Goal: Information Seeking & Learning: Find specific fact

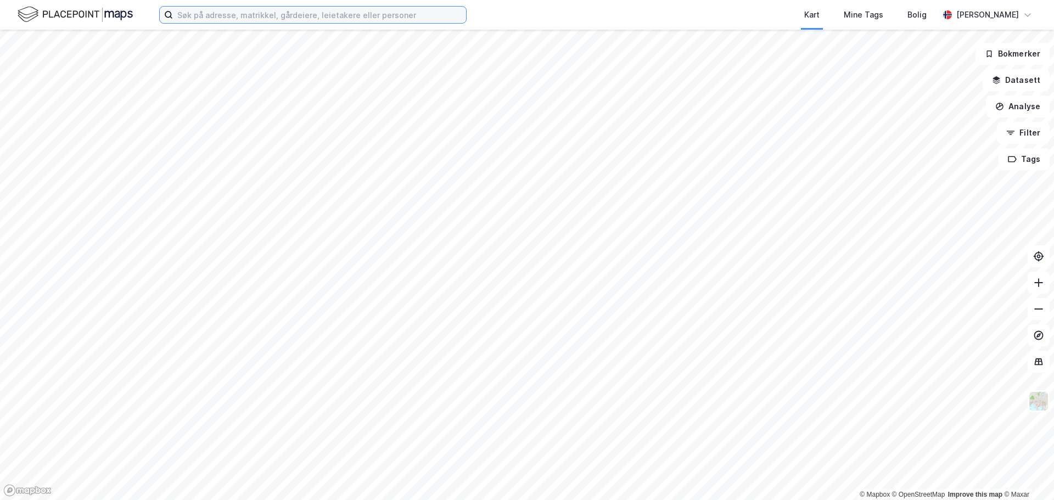
click at [342, 14] on input at bounding box center [319, 15] width 293 height 16
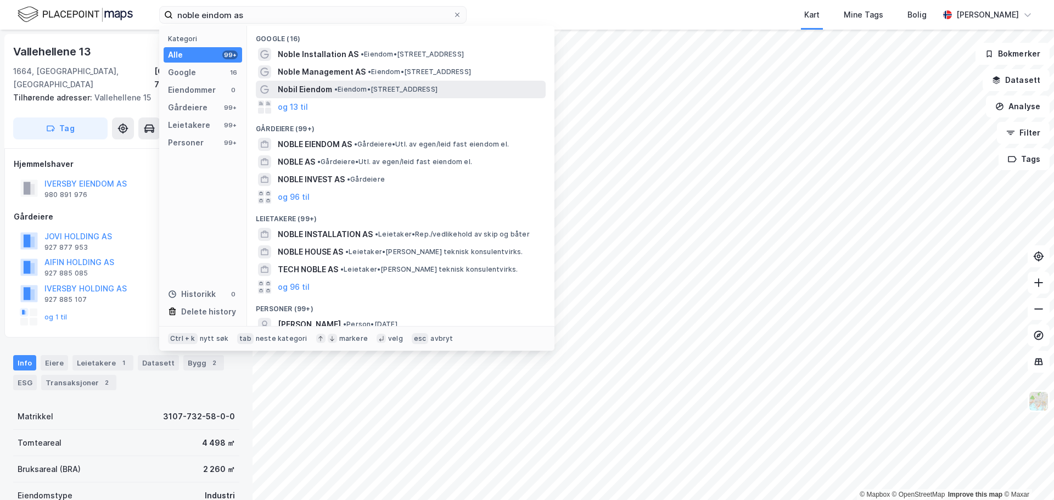
click at [321, 85] on span "Nobil Eiendom" at bounding box center [305, 89] width 54 height 13
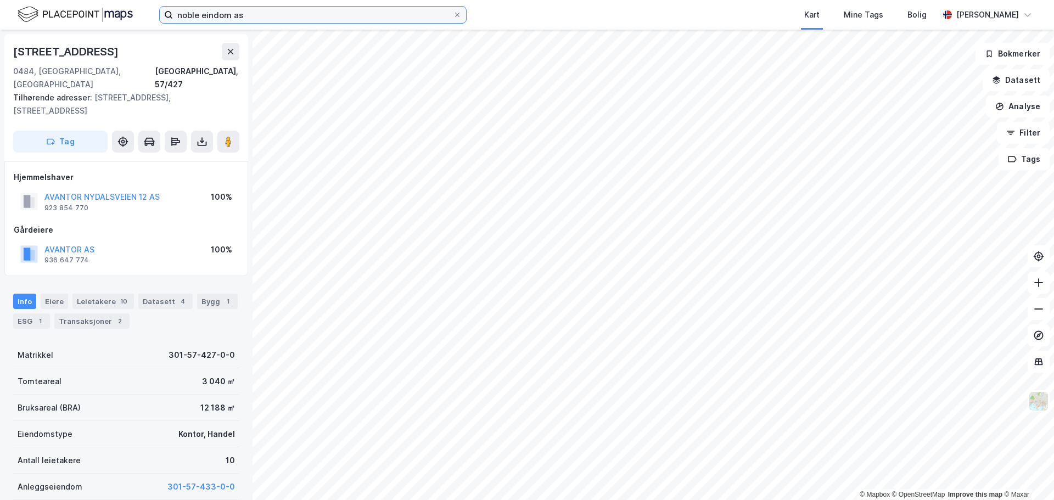
click at [294, 16] on input "noble eindom as" at bounding box center [313, 15] width 280 height 16
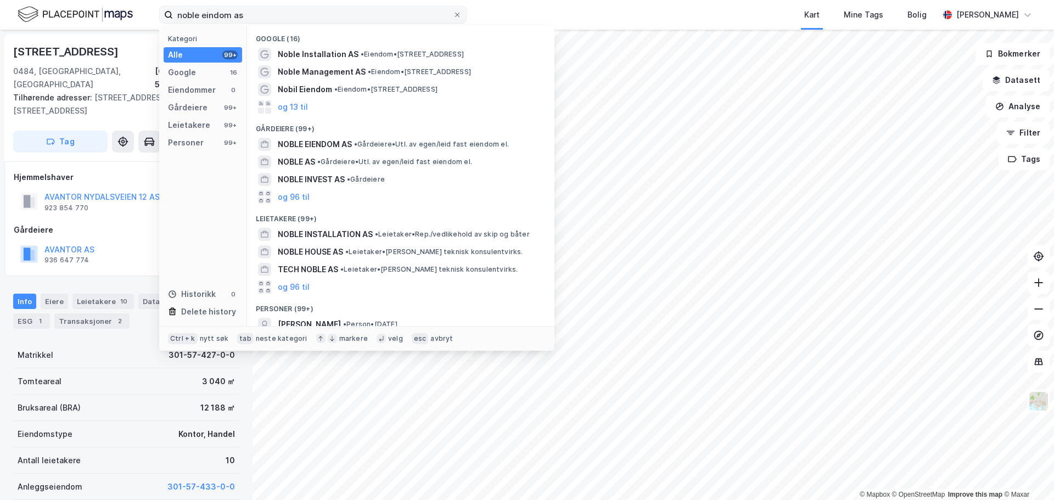
click at [462, 14] on label "noble eindom as" at bounding box center [312, 15] width 307 height 18
click at [453, 14] on input "noble eindom as" at bounding box center [313, 15] width 280 height 16
drag, startPoint x: 274, startPoint y: 15, endPoint x: 171, endPoint y: 18, distance: 103.2
click at [171, 18] on label "noble eindom as" at bounding box center [312, 15] width 307 height 18
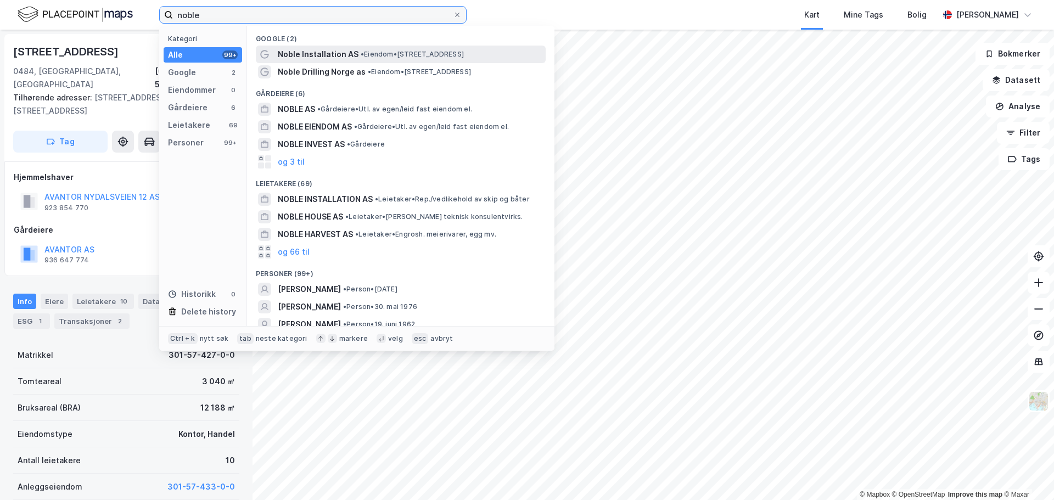
type input "noble"
click at [389, 53] on span "• Eiendom • [STREET_ADDRESS]" at bounding box center [412, 54] width 103 height 9
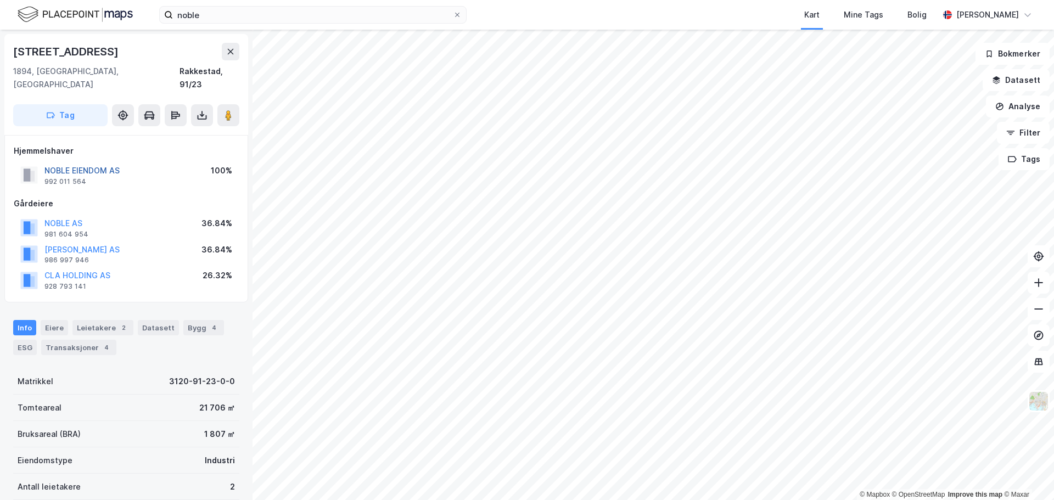
click at [0, 0] on button "NOBLE EIENDOM AS" at bounding box center [0, 0] width 0 height 0
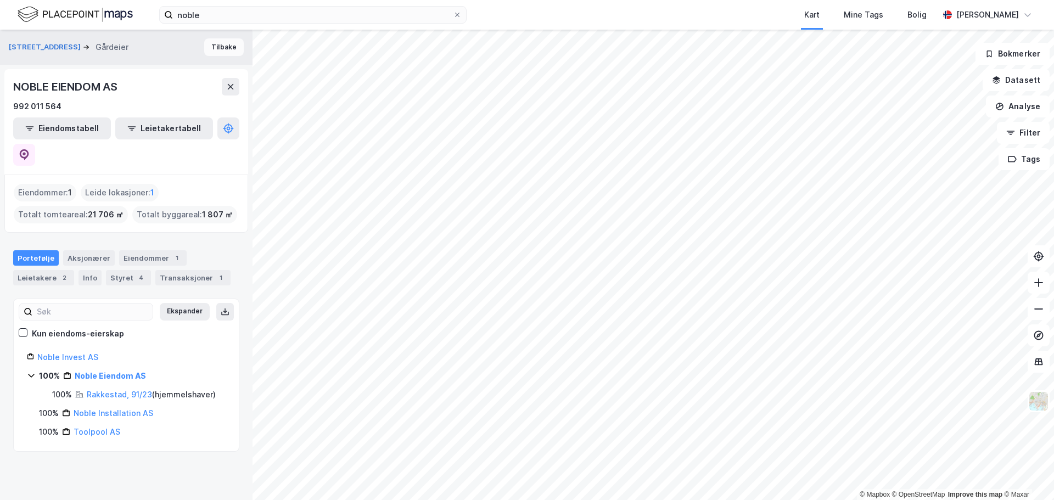
click at [216, 47] on button "Tilbake" at bounding box center [224, 47] width 40 height 18
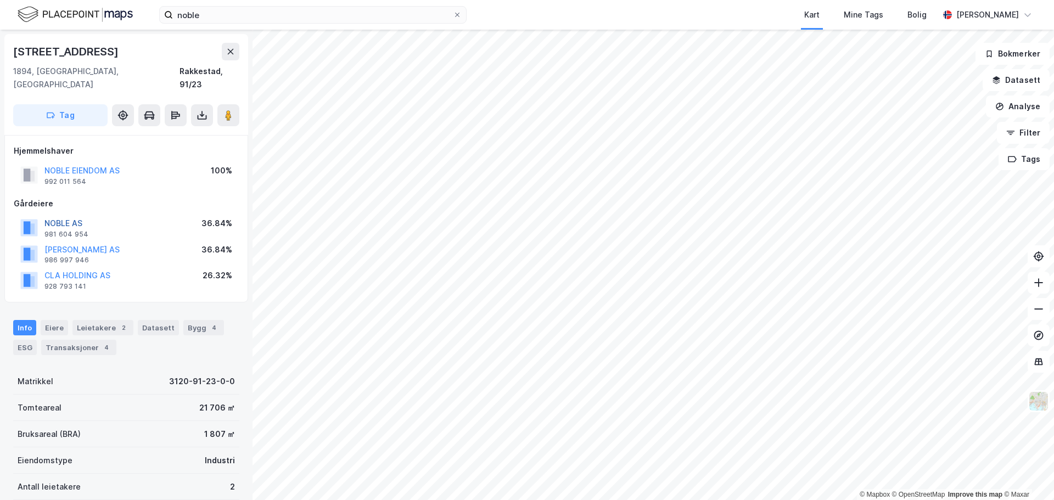
click at [0, 0] on button "NOBLE AS" at bounding box center [0, 0] width 0 height 0
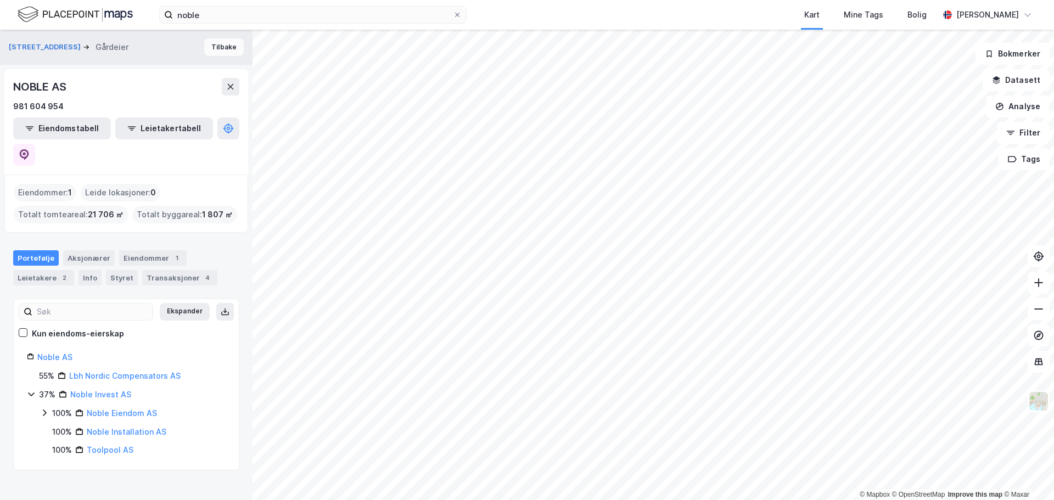
click at [210, 48] on button "Tilbake" at bounding box center [224, 47] width 40 height 18
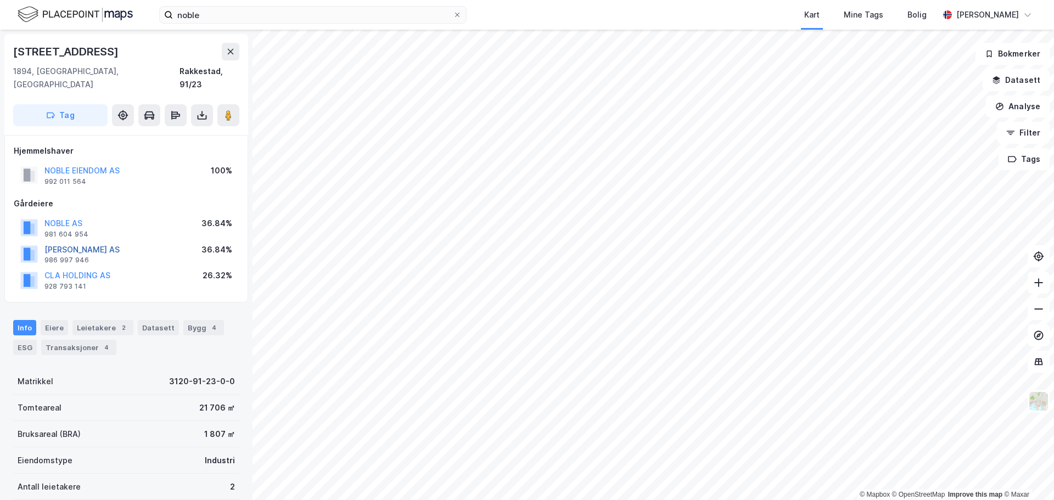
click at [0, 0] on button "[PERSON_NAME] AS" at bounding box center [0, 0] width 0 height 0
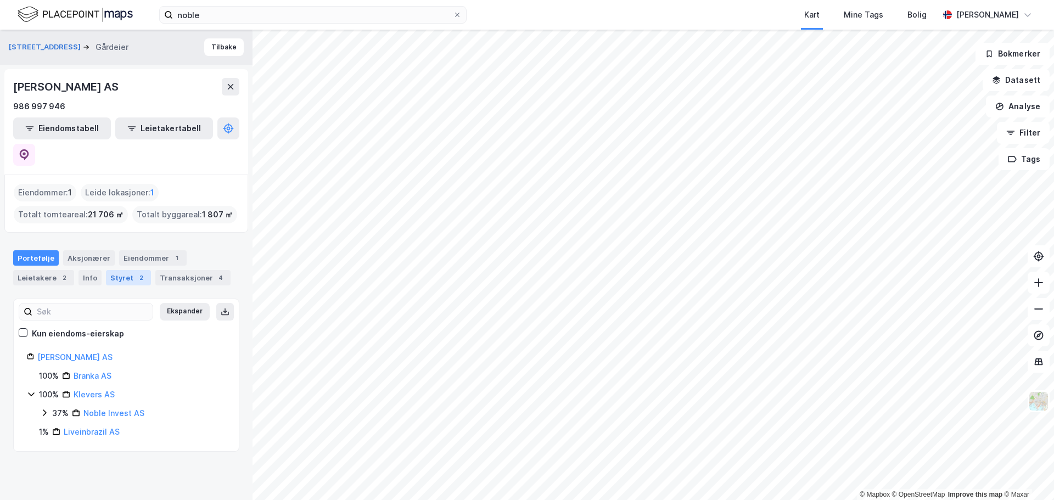
click at [125, 270] on div "Styret 2" at bounding box center [128, 277] width 45 height 15
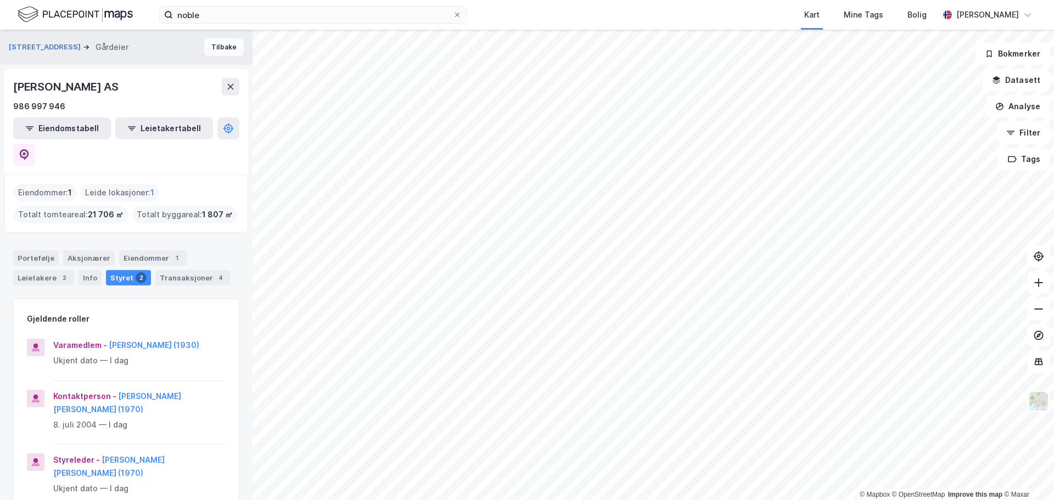
click at [207, 45] on button "Tilbake" at bounding box center [224, 47] width 40 height 18
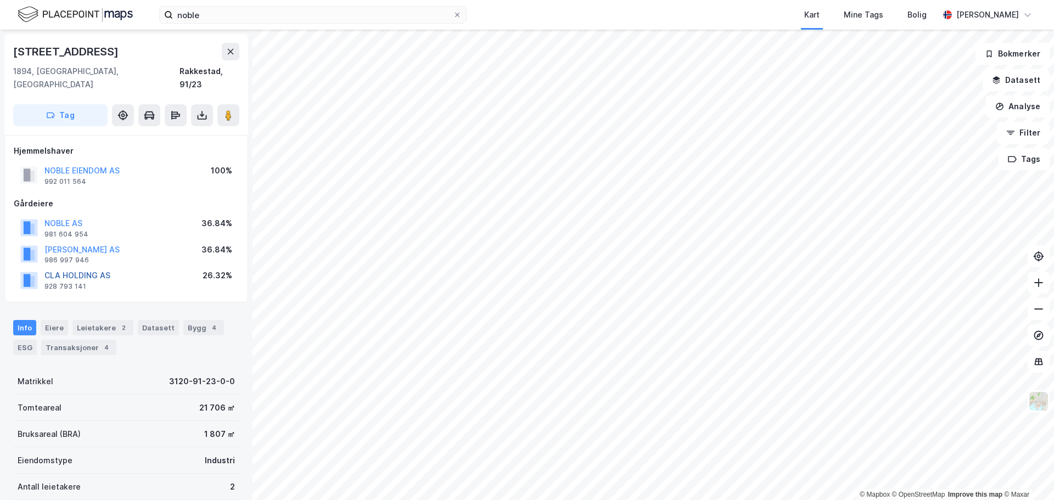
click at [0, 0] on button "CLA HOLDING AS" at bounding box center [0, 0] width 0 height 0
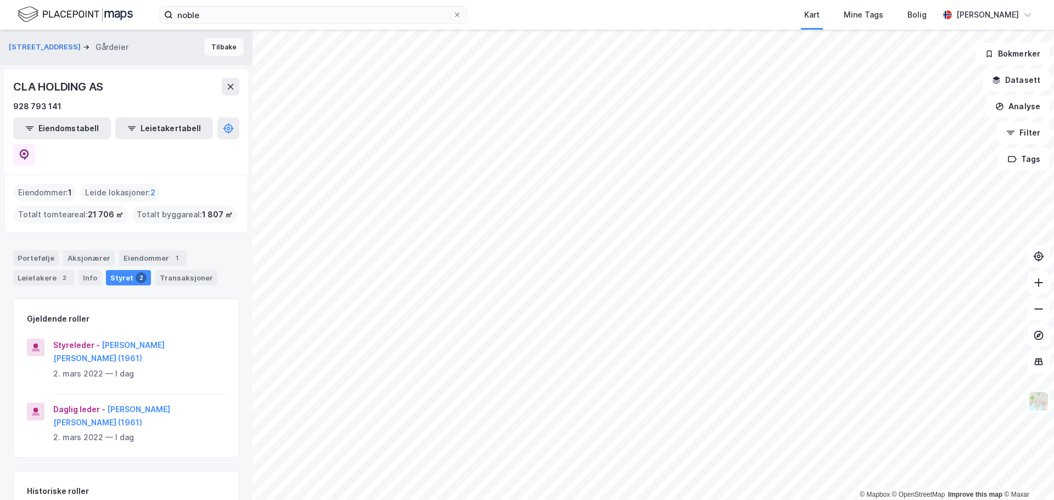
click at [214, 49] on button "Tilbake" at bounding box center [224, 47] width 40 height 18
